Goal: Information Seeking & Learning: Learn about a topic

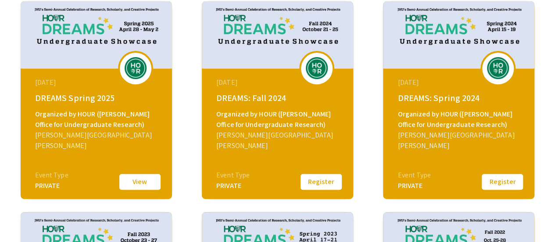
scroll to position [152, 0]
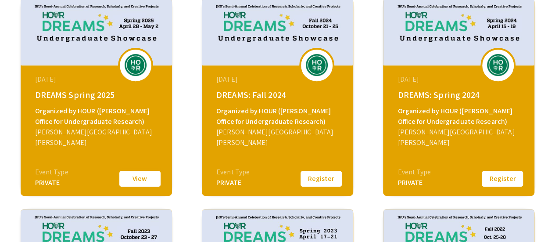
click at [130, 176] on button "View" at bounding box center [140, 178] width 44 height 18
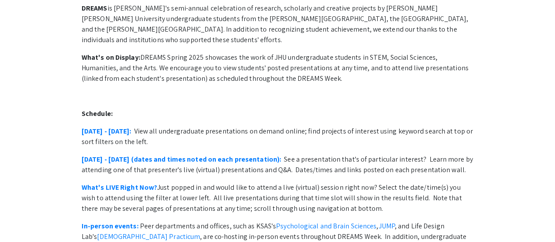
scroll to position [82, 0]
click at [125, 126] on link "[DATE] - [DATE]:" at bounding box center [107, 130] width 50 height 9
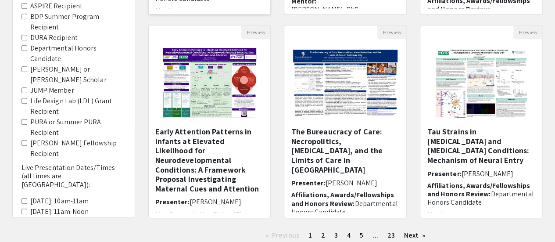
scroll to position [340, 0]
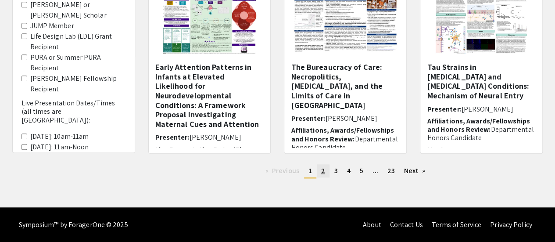
click at [322, 173] on span "2" at bounding box center [323, 170] width 4 height 9
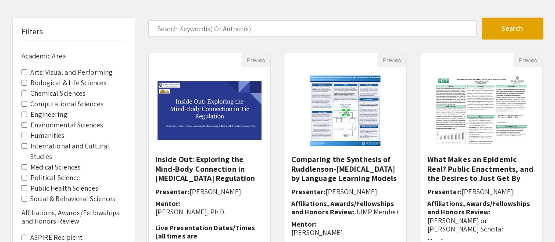
scroll to position [45, 0]
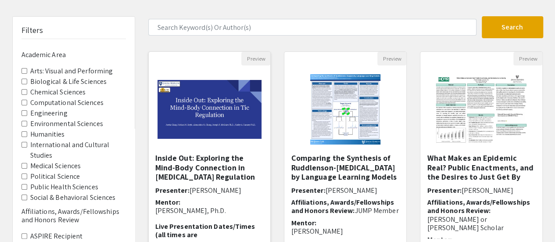
click at [233, 141] on img "Open Presentation <p>Inside Out: Exploring the Mind-Body Connection in Tic Regu…" at bounding box center [210, 109] width 122 height 76
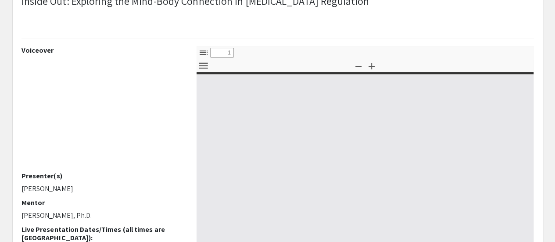
select select "custom"
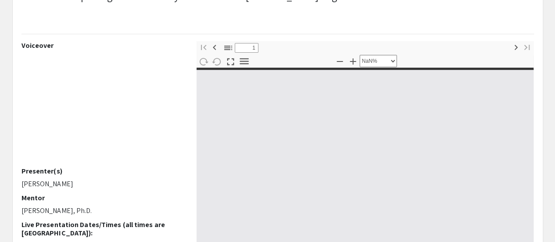
type input "0"
select select "custom"
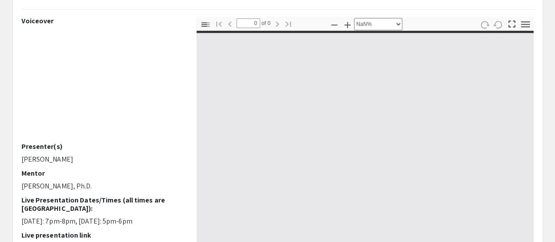
scroll to position [99, 0]
type input "1"
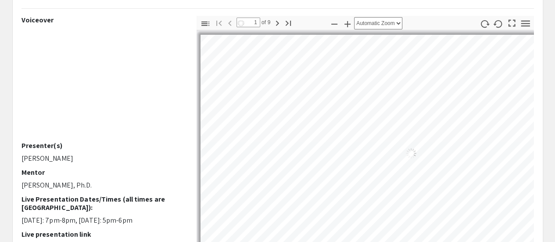
select select "auto"
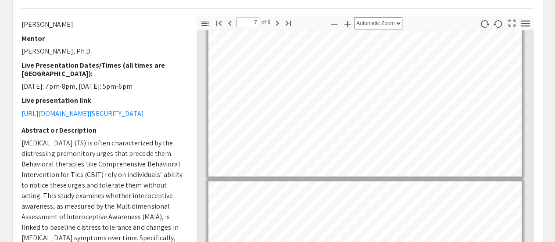
scroll to position [138, 0]
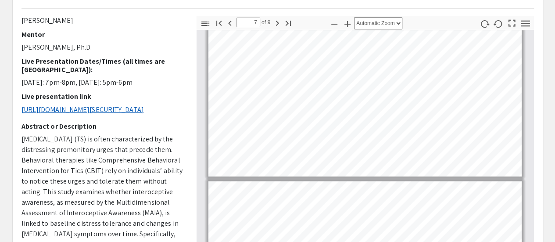
click at [136, 107] on link "https://us04web.zoom.us/j/4620505725?pwd=xDwzSMB2o4RaOWwNgGpSIRpDpVpDI2.1" at bounding box center [83, 109] width 122 height 9
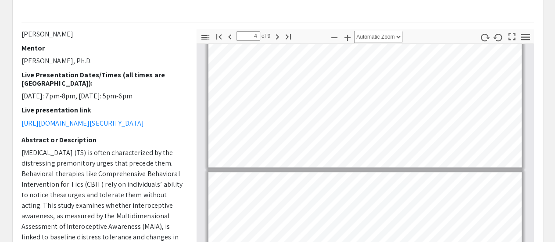
scroll to position [422, 0]
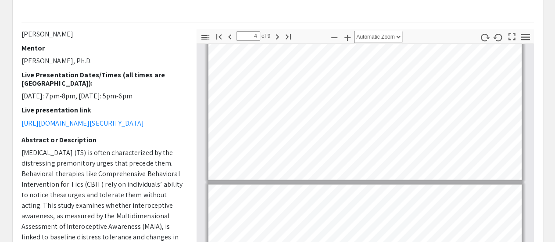
type input "3"
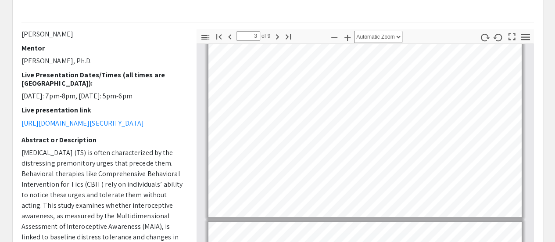
scroll to position [368, 0]
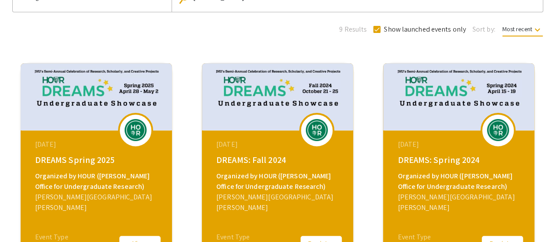
scroll to position [88, 0]
